Goal: Book appointment/travel/reservation

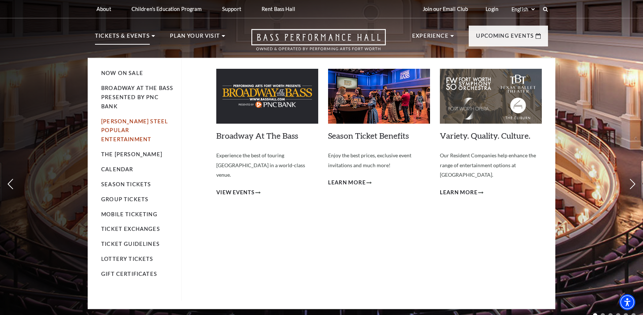
click at [124, 122] on link "[PERSON_NAME] Steel Popular Entertainment" at bounding box center [134, 130] width 67 height 24
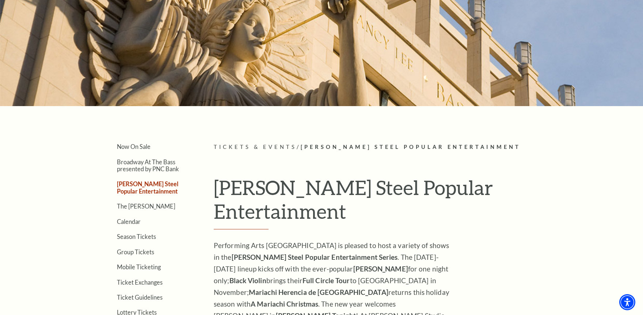
scroll to position [121, 0]
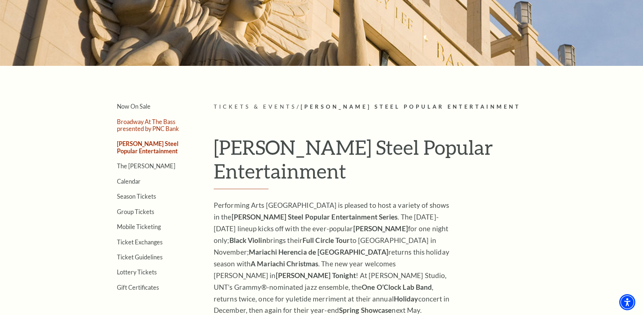
click at [139, 123] on link "Broadway At The Bass presented by PNC Bank" at bounding box center [148, 125] width 62 height 14
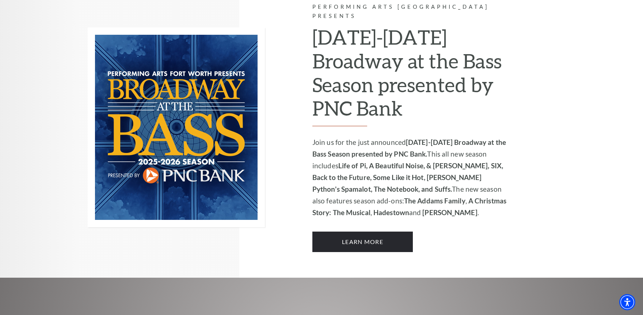
scroll to position [483, 0]
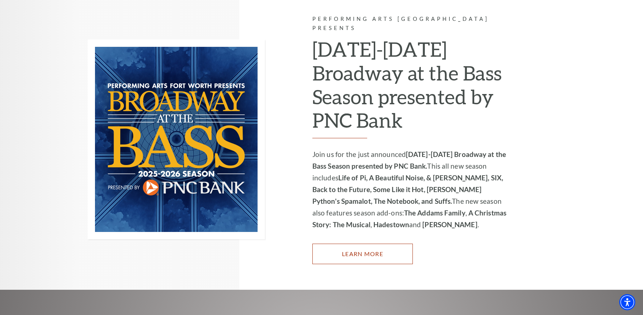
click at [351, 243] on link "Learn More" at bounding box center [363, 253] width 101 height 20
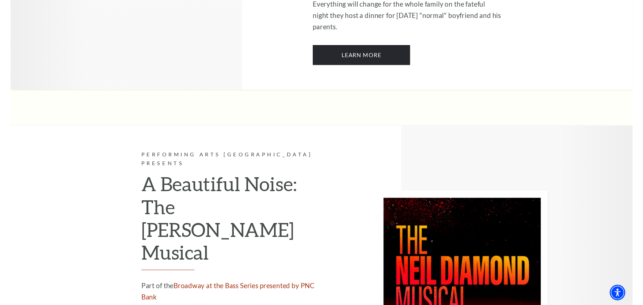
scroll to position [1649, 0]
